Goal: Task Accomplishment & Management: Understand process/instructions

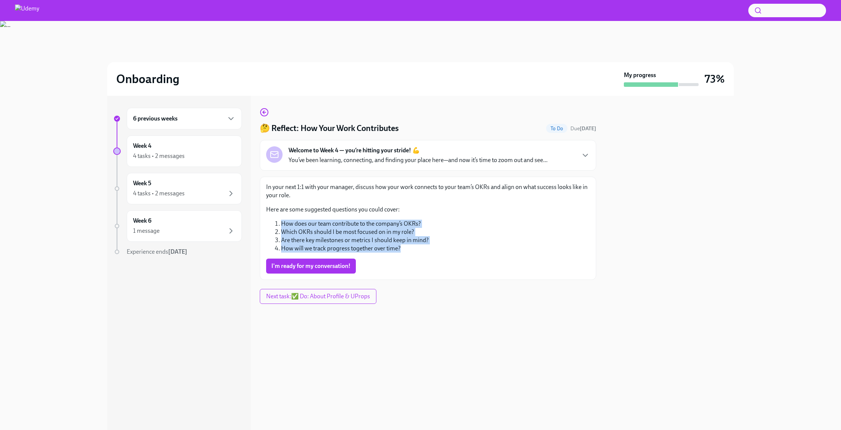
click at [444, 255] on div "In your next 1:1 with your manager, discuss how your work connects to your team…" at bounding box center [428, 228] width 324 height 90
click at [329, 294] on span "Next task : ✅ Do: About Profile & UProps" at bounding box center [318, 295] width 104 height 7
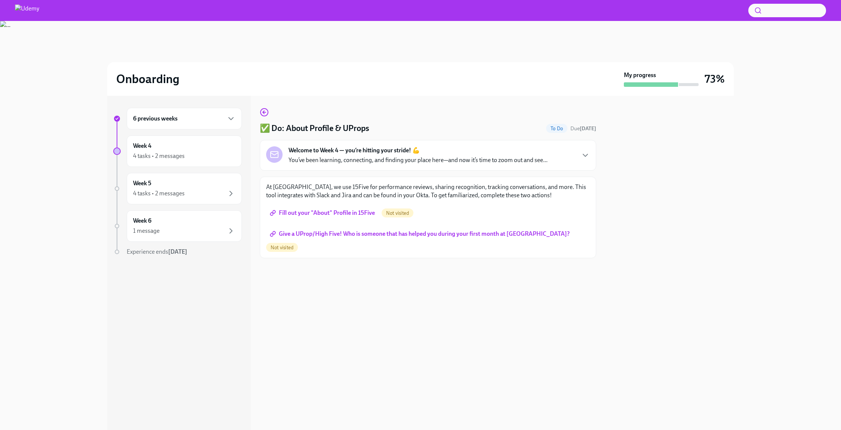
click at [354, 210] on span "Fill out your "About" Profile in 15Five" at bounding box center [323, 212] width 104 height 7
click at [438, 233] on span "Give a UProp/High Five! Who is someone that has helped you during your first mo…" at bounding box center [420, 233] width 298 height 7
click at [582, 148] on div "Welcome to Week 4 — you’re hitting your stride! 💪 You’ve been learning, connect…" at bounding box center [428, 155] width 324 height 18
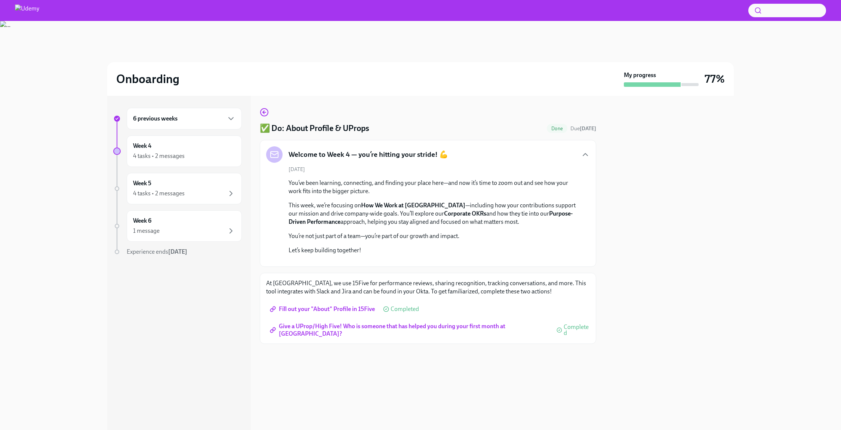
click at [611, 267] on div at bounding box center [669, 263] width 129 height 334
click at [634, 386] on div at bounding box center [669, 263] width 129 height 334
click at [209, 146] on div "Week 4 4 tasks • 2 messages" at bounding box center [184, 151] width 102 height 19
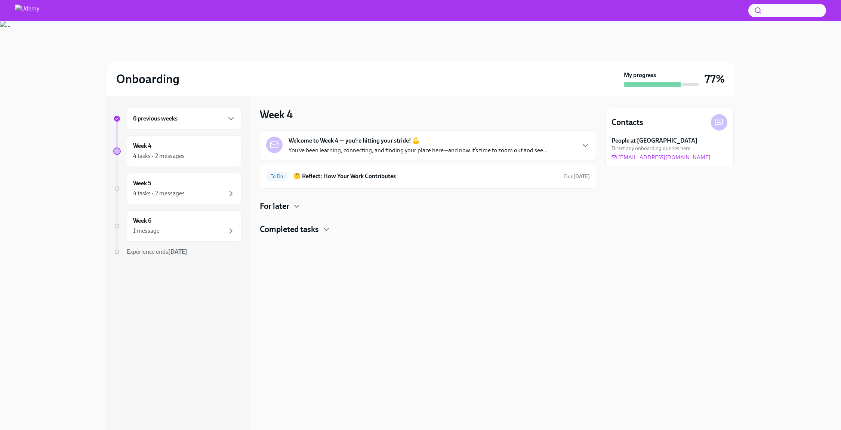
click at [344, 235] on div at bounding box center [428, 247] width 336 height 24
click at [304, 207] on div "For later" at bounding box center [428, 205] width 336 height 11
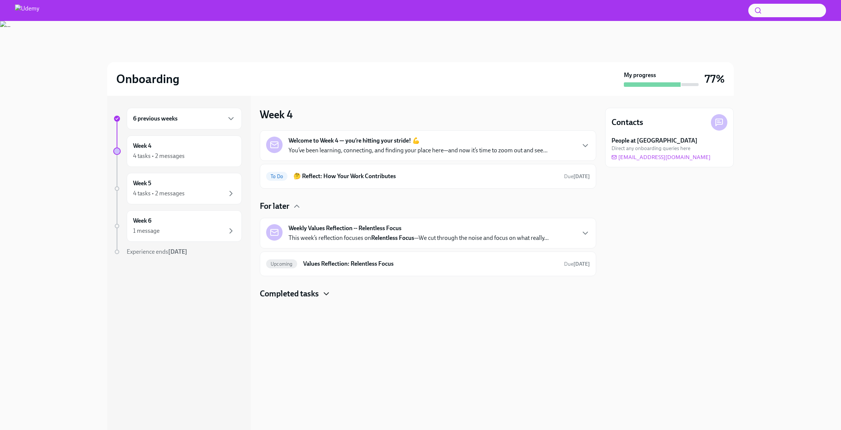
click at [326, 291] on icon "button" at bounding box center [326, 293] width 9 height 9
click at [629, 206] on div "Contacts People at [GEOGRAPHIC_DATA] Direct any onboarding queries here [EMAIL_…" at bounding box center [669, 263] width 129 height 334
click at [599, 134] on div "6 previous weeks Week 4 4 tasks • 2 messages Week 5 4 tasks • 2 messages Week 6…" at bounding box center [420, 263] width 627 height 334
